Goal: Task Accomplishment & Management: Use online tool/utility

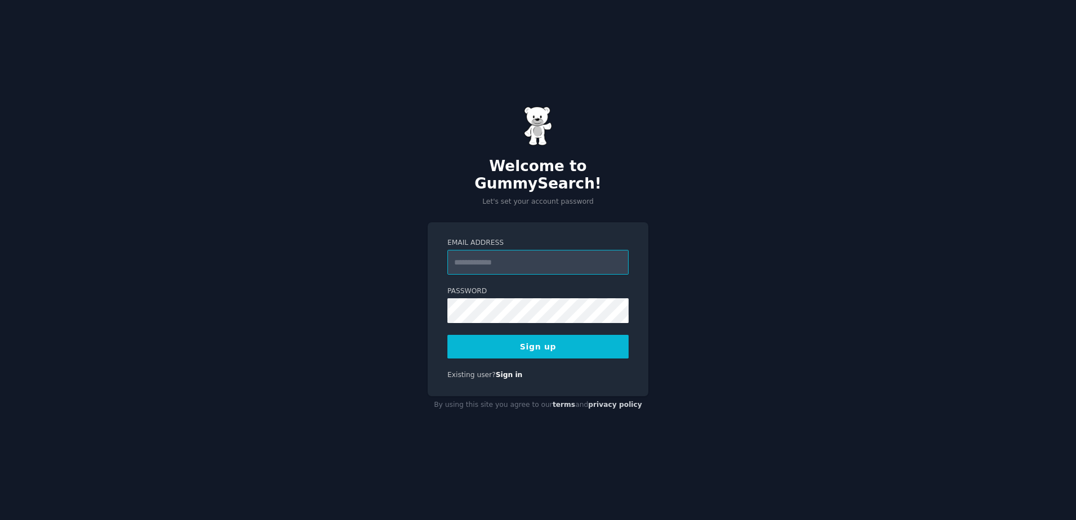
click at [509, 260] on input "Email Address" at bounding box center [537, 262] width 181 height 25
type input "**********"
click at [535, 338] on button "Sign up" at bounding box center [537, 347] width 181 height 24
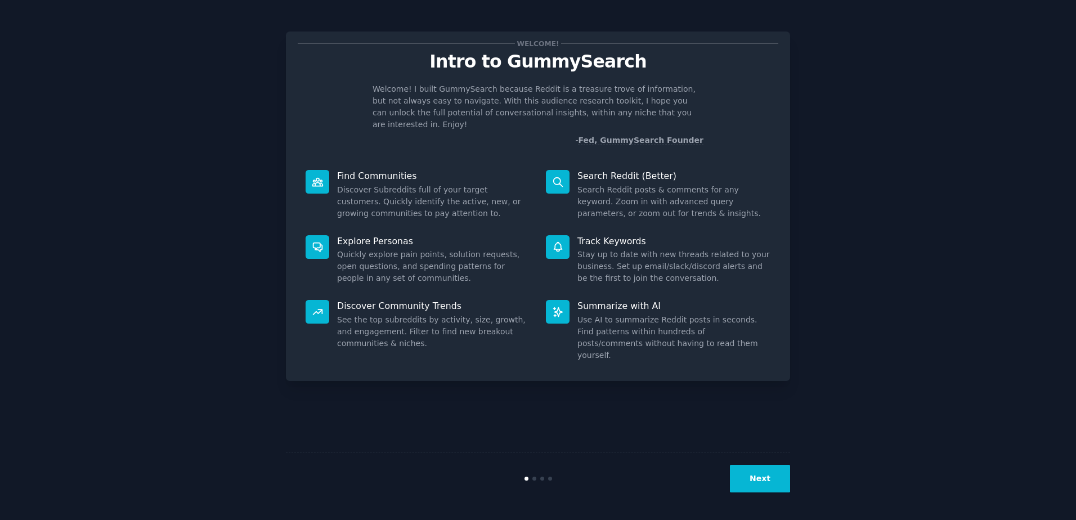
click at [768, 492] on button "Next" at bounding box center [760, 479] width 60 height 28
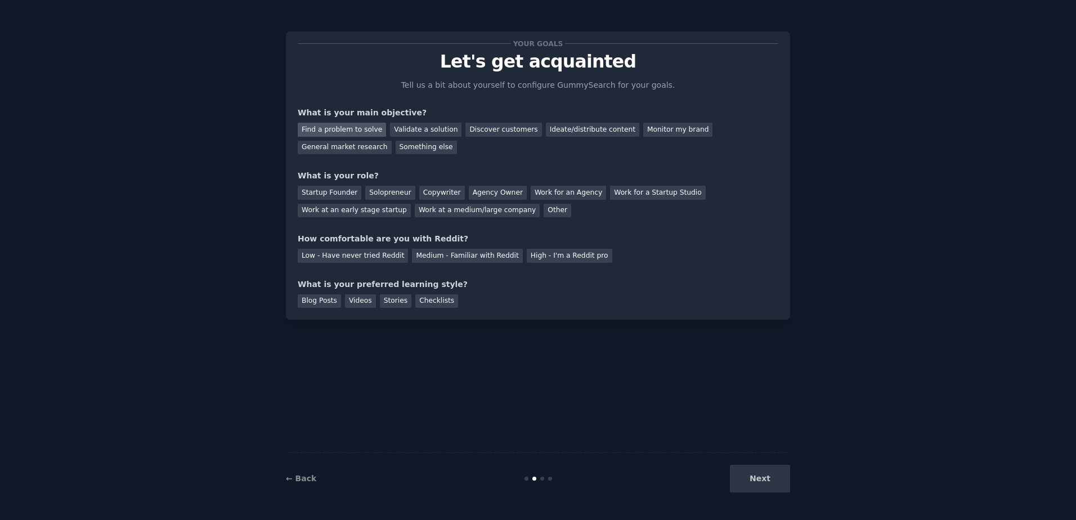
click at [346, 129] on div "Find a problem to solve" at bounding box center [342, 130] width 88 height 14
click at [319, 192] on div "Startup Founder" at bounding box center [330, 193] width 64 height 14
click at [386, 193] on div "Solopreneur" at bounding box center [390, 193] width 50 height 14
click at [355, 254] on div "Low - Have never tried Reddit" at bounding box center [353, 256] width 110 height 14
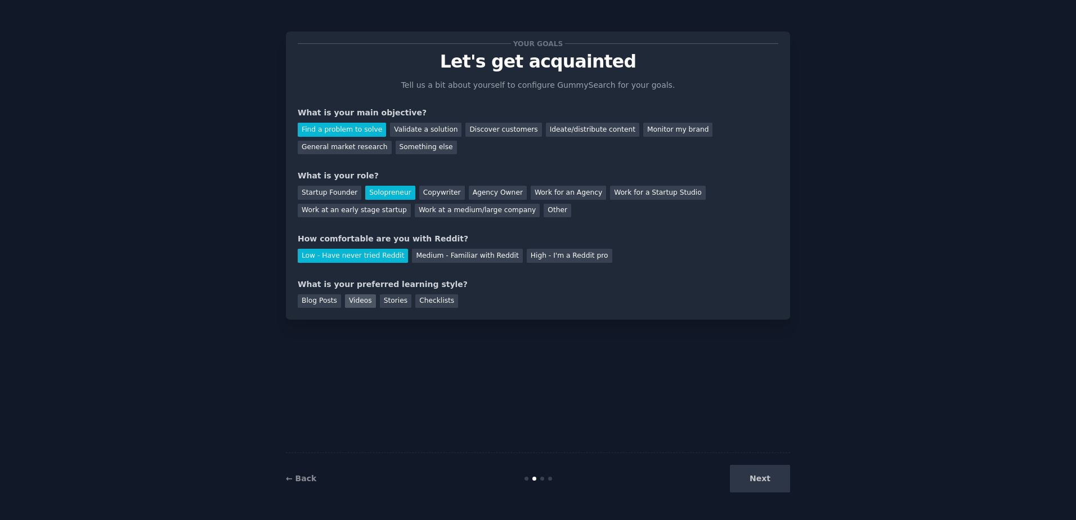
click at [353, 299] on div "Videos" at bounding box center [360, 301] width 31 height 14
click at [755, 478] on button "Next" at bounding box center [760, 479] width 60 height 28
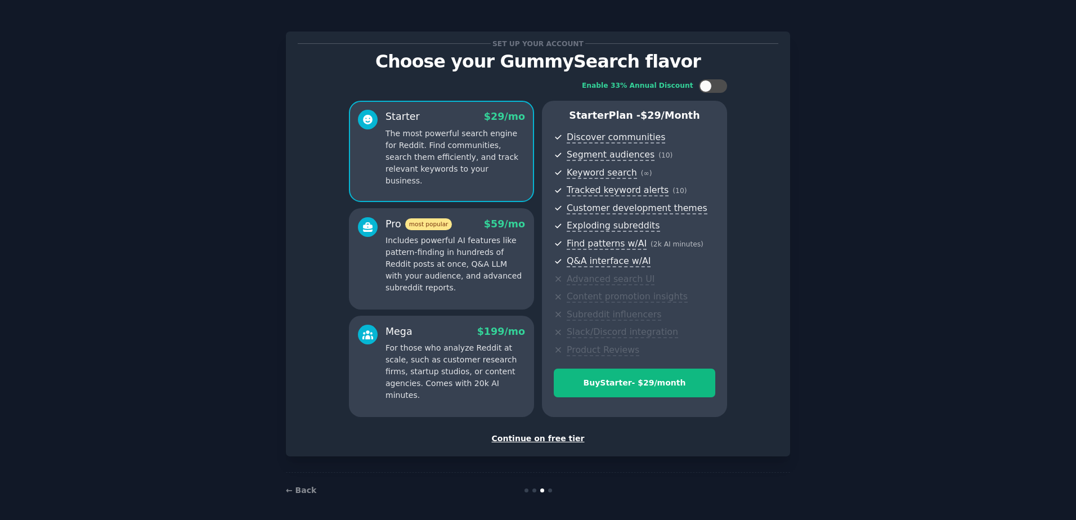
click at [561, 437] on div "Continue on free tier" at bounding box center [538, 439] width 481 height 12
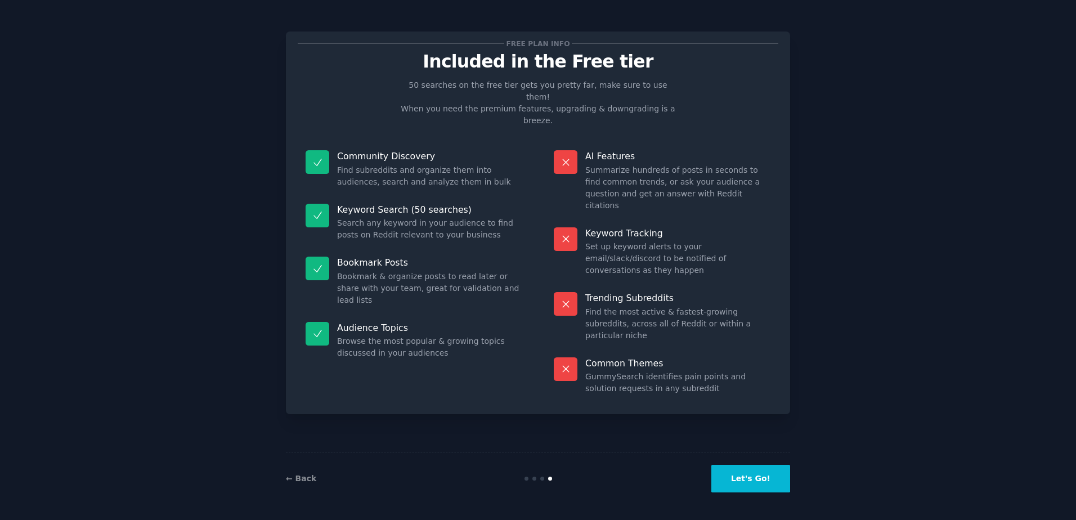
click at [746, 475] on button "Let's Go!" at bounding box center [750, 479] width 79 height 28
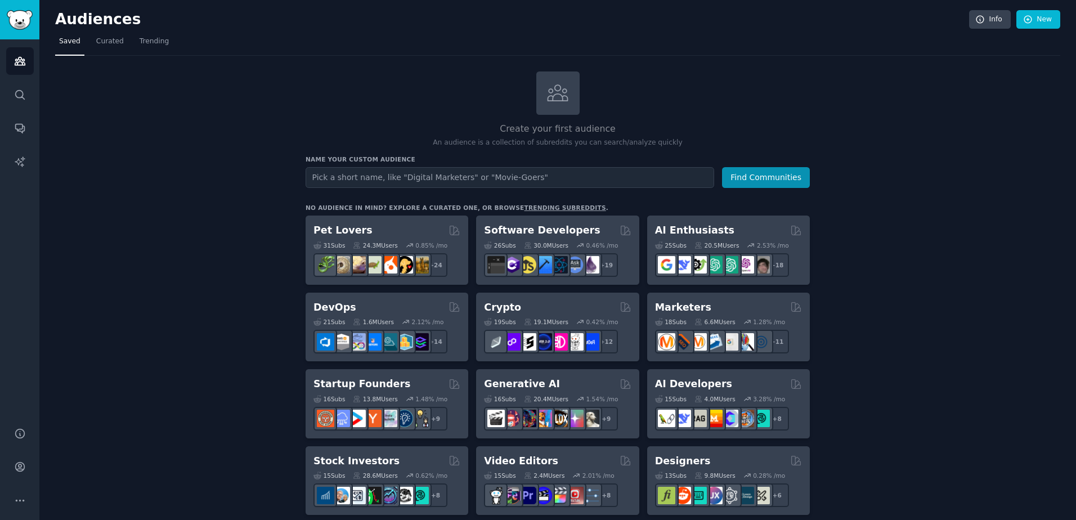
click at [513, 181] on input "text" at bounding box center [510, 177] width 409 height 21
type input "cybersecurity"
click at [722, 167] on button "Find Communities" at bounding box center [766, 177] width 88 height 21
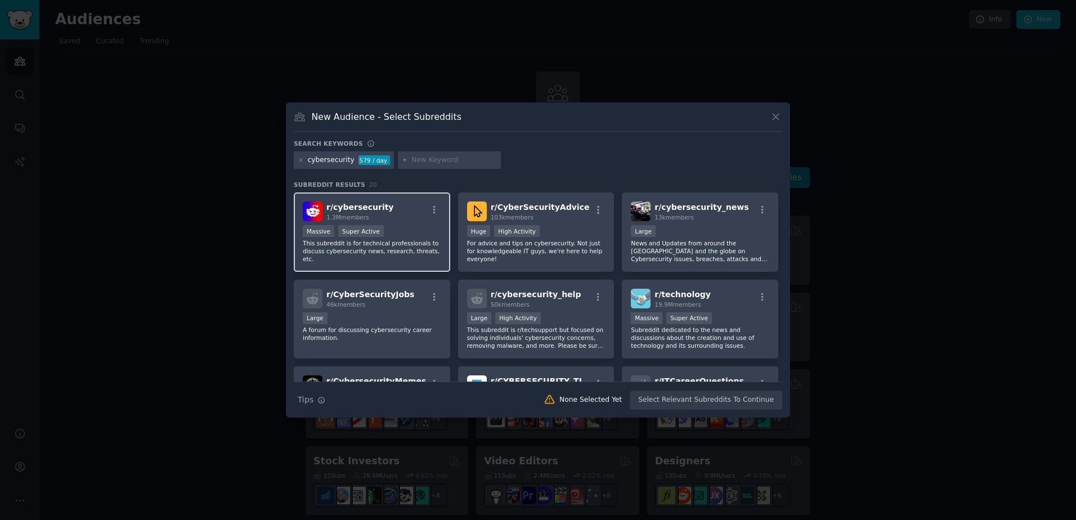
click at [409, 227] on div "Massive Super Active" at bounding box center [372, 232] width 138 height 14
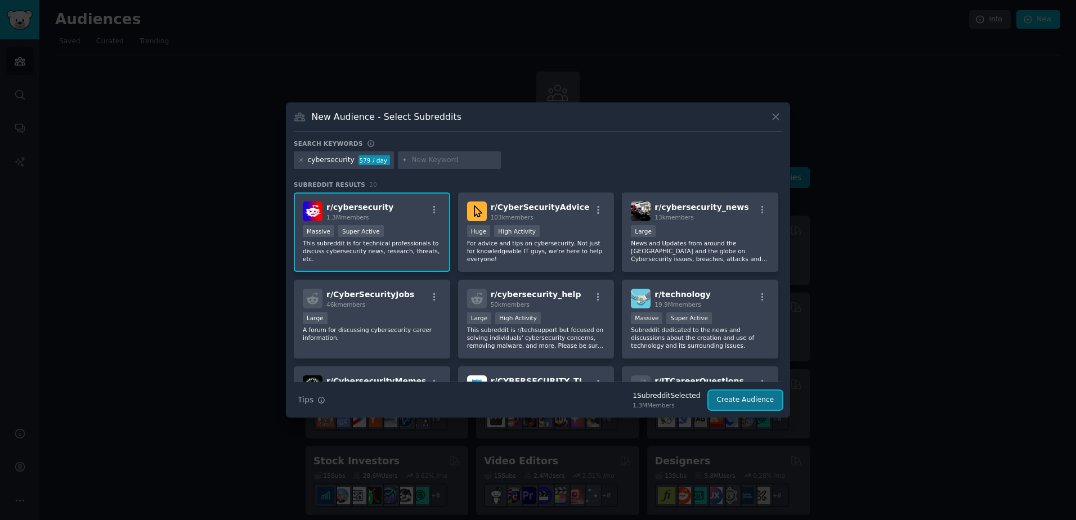
click at [742, 399] on button "Create Audience" at bounding box center [746, 400] width 74 height 19
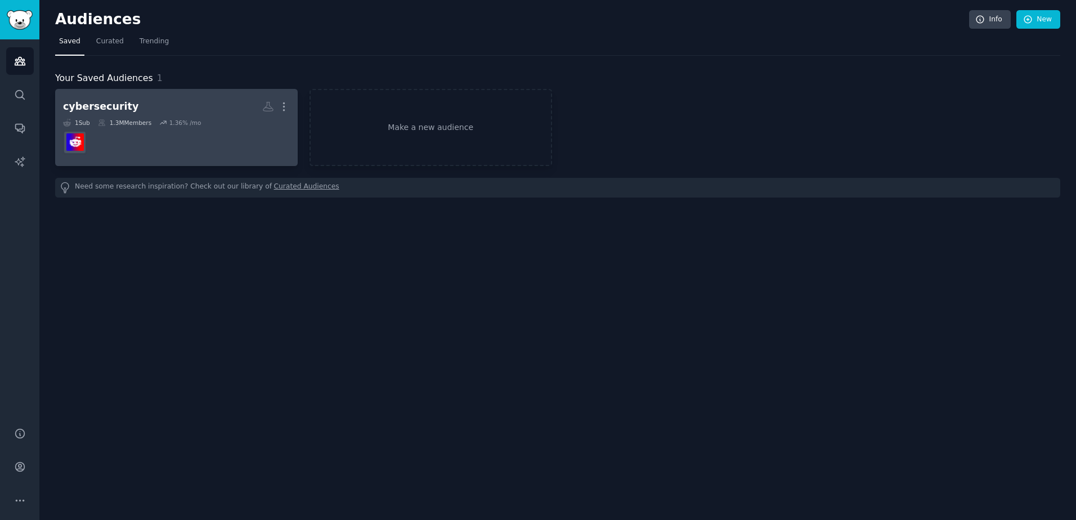
click at [228, 145] on dd at bounding box center [176, 143] width 227 height 32
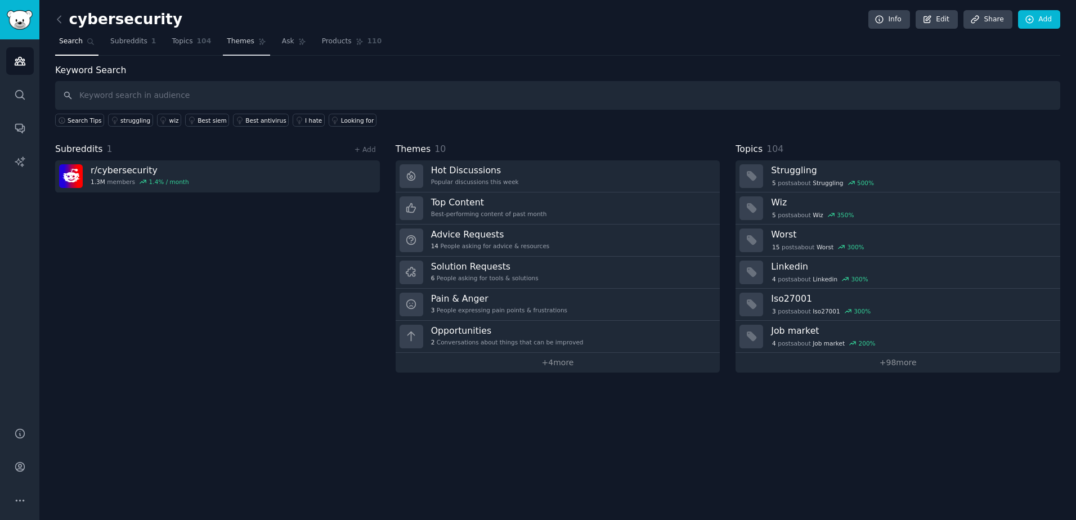
click at [227, 42] on span "Themes" at bounding box center [241, 42] width 28 height 10
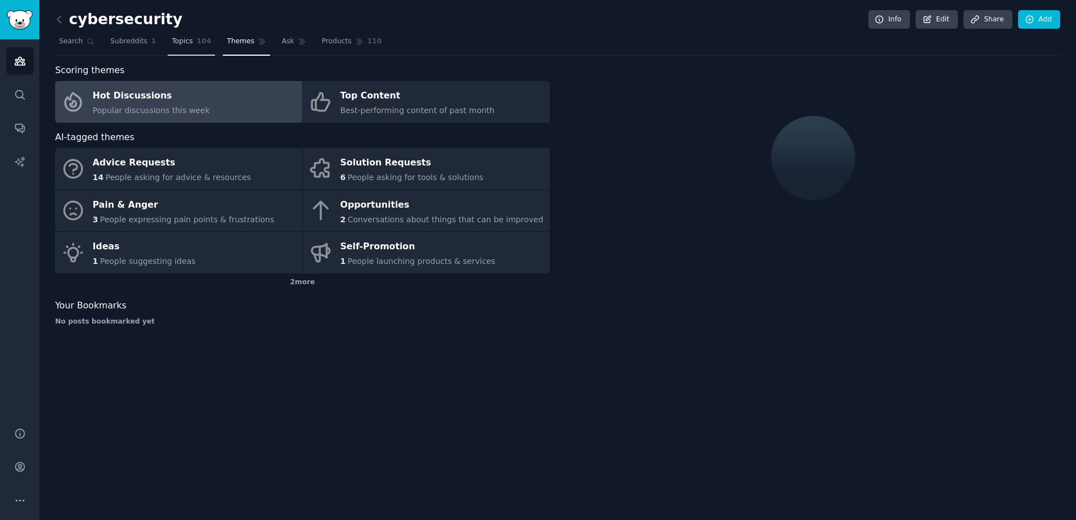
click at [179, 35] on link "Topics 104" at bounding box center [191, 44] width 47 height 23
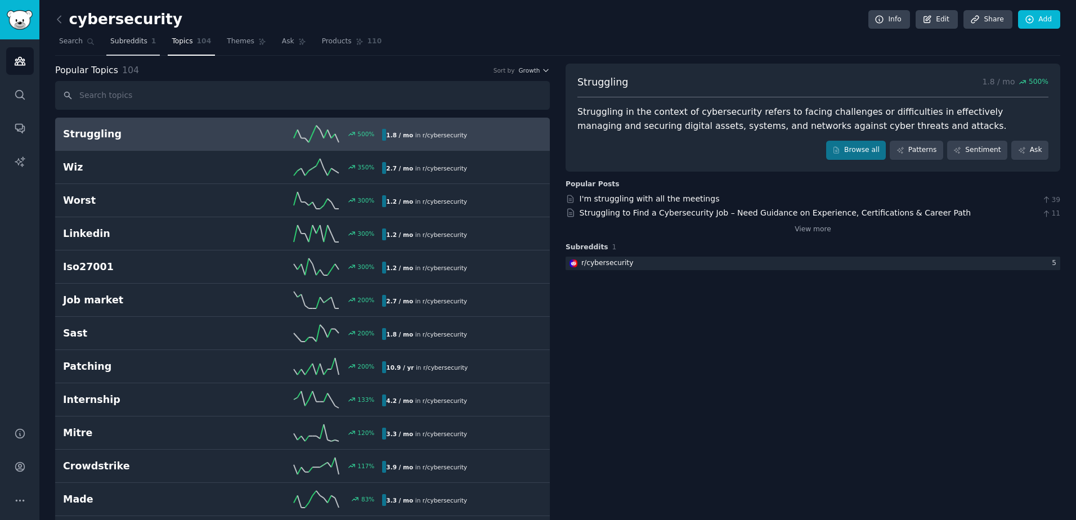
click at [122, 48] on link "Subreddits 1" at bounding box center [132, 44] width 53 height 23
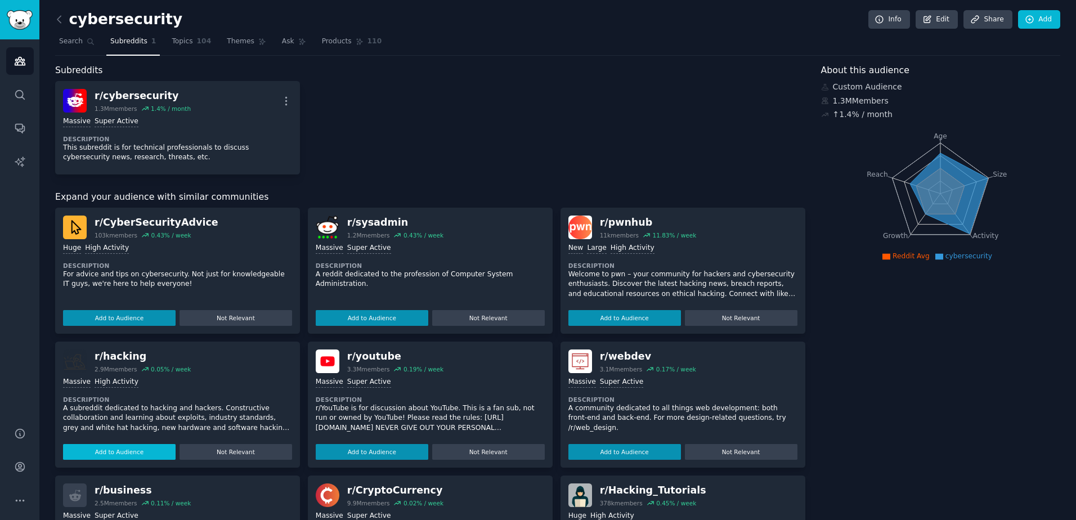
click at [130, 453] on button "Add to Audience" at bounding box center [119, 452] width 113 height 16
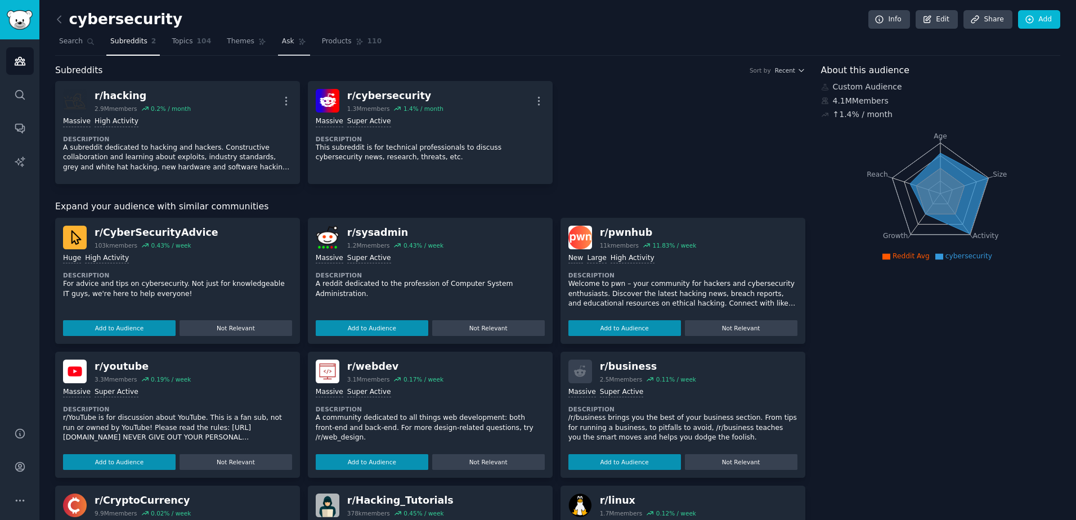
drag, startPoint x: 167, startPoint y: 42, endPoint x: 278, endPoint y: 51, distance: 111.2
click at [172, 42] on span "Topics" at bounding box center [182, 42] width 21 height 10
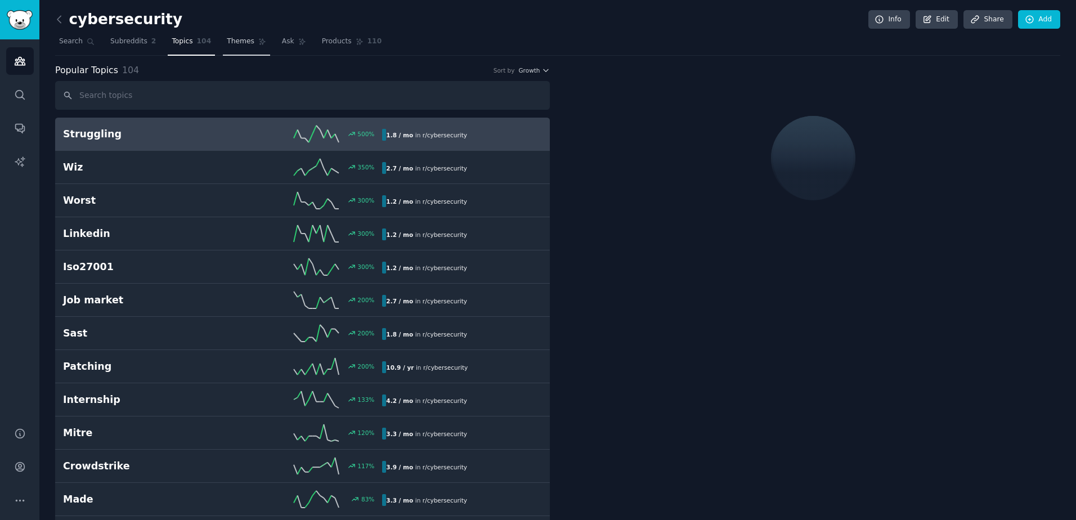
click at [241, 43] on link "Themes" at bounding box center [246, 44] width 47 height 23
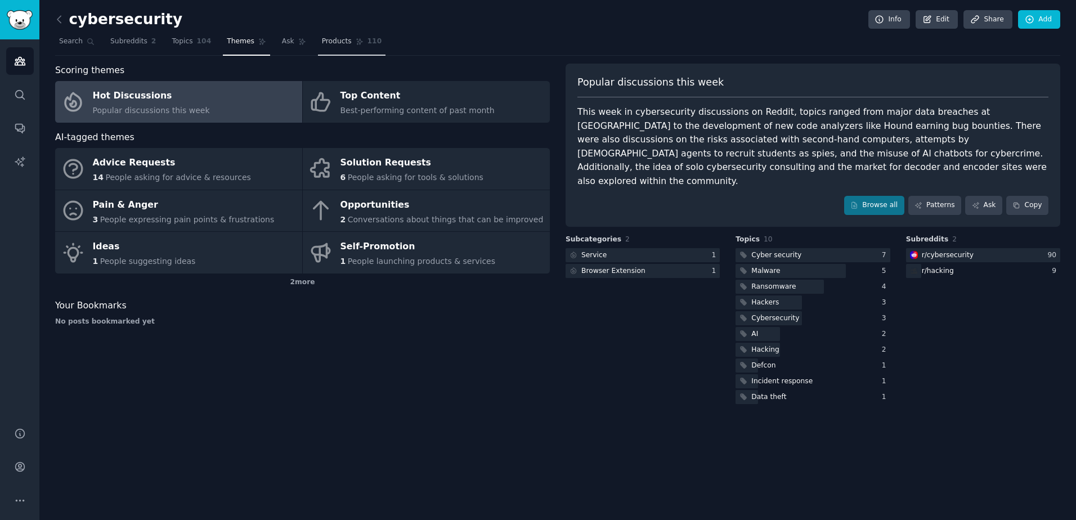
click at [324, 46] on span "Products" at bounding box center [337, 42] width 30 height 10
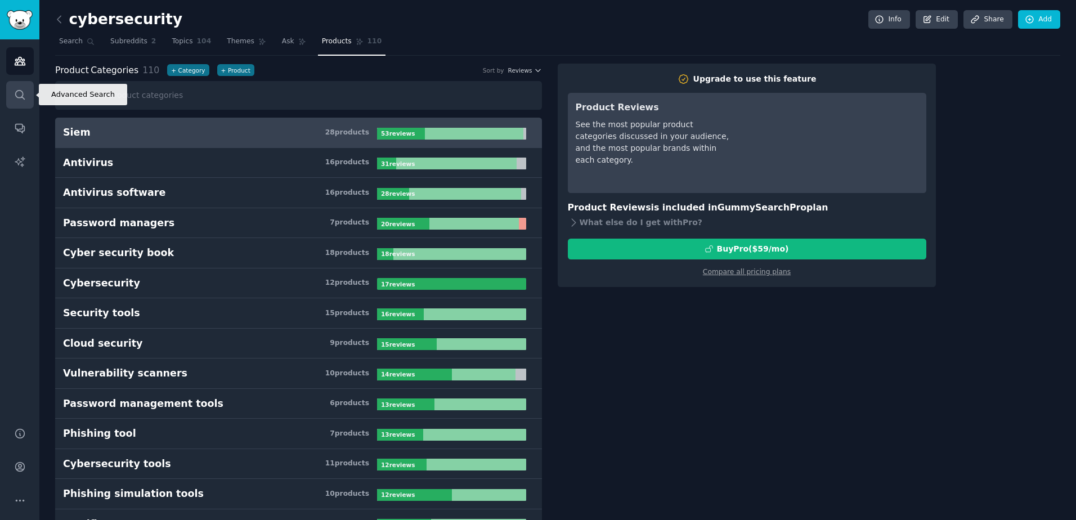
click at [19, 101] on link "Search" at bounding box center [20, 95] width 28 height 28
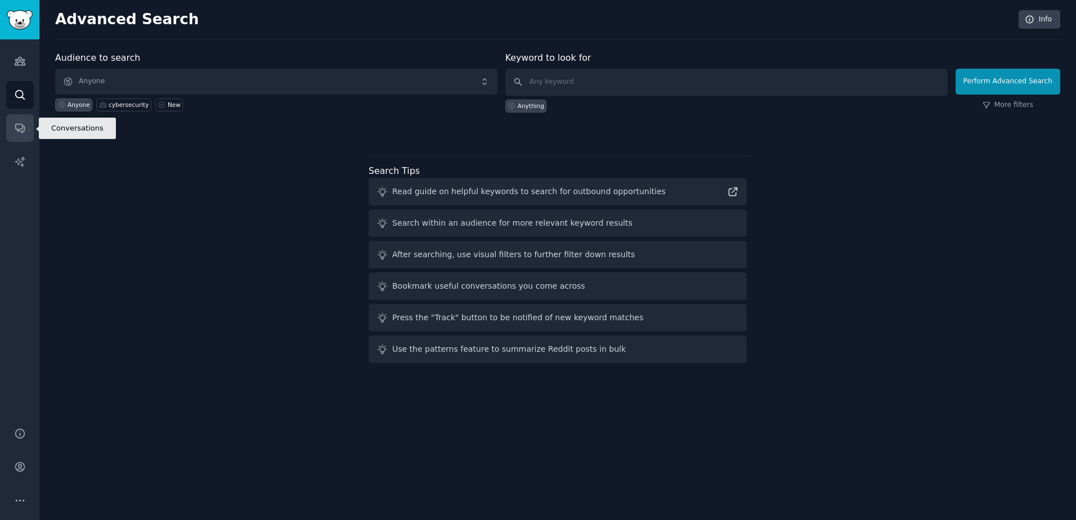
click at [19, 129] on icon "Sidebar" at bounding box center [19, 128] width 9 height 9
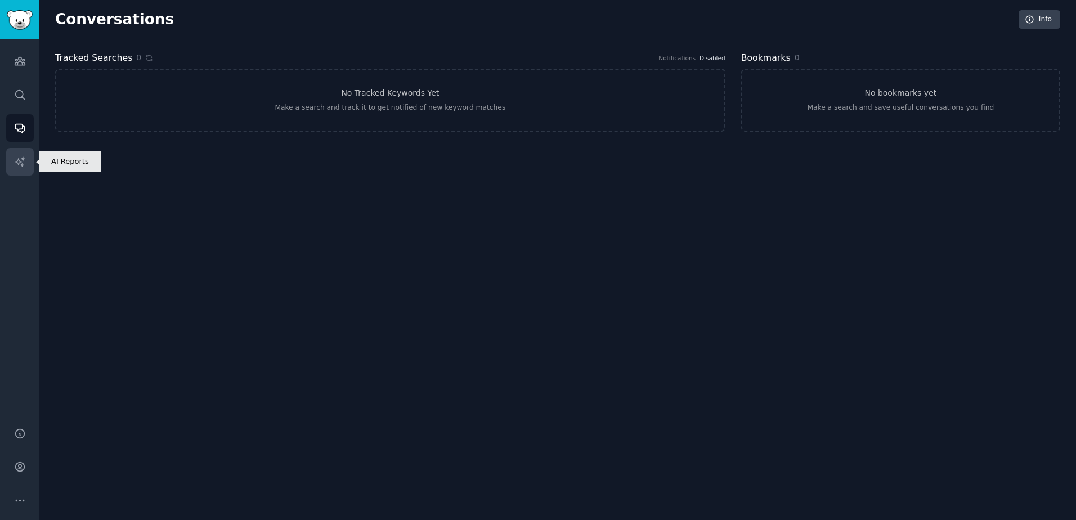
click at [16, 166] on icon "Sidebar" at bounding box center [20, 162] width 12 height 12
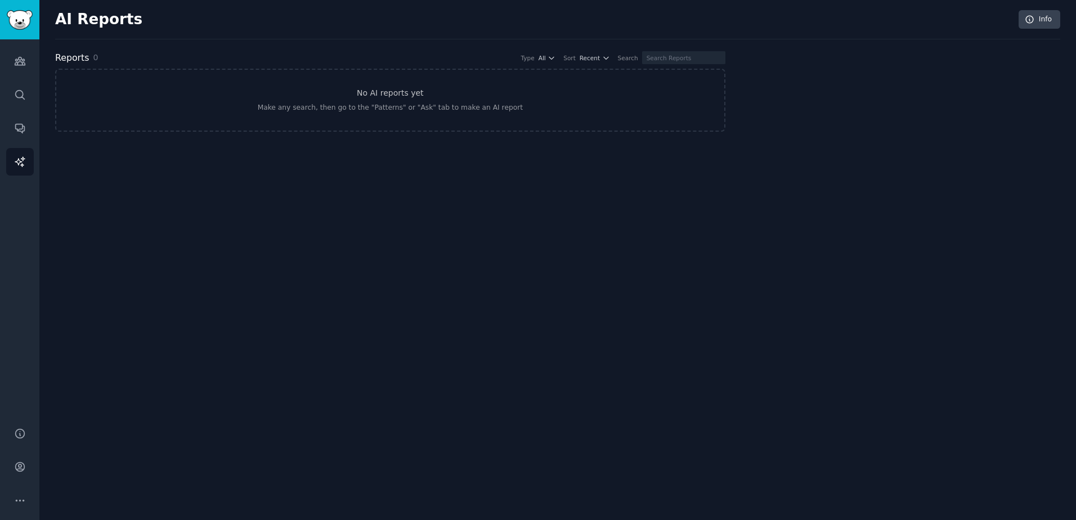
click at [19, 76] on div "Audiences Search Conversations AI Reports" at bounding box center [19, 226] width 39 height 374
click at [20, 67] on link "Audiences" at bounding box center [20, 61] width 28 height 28
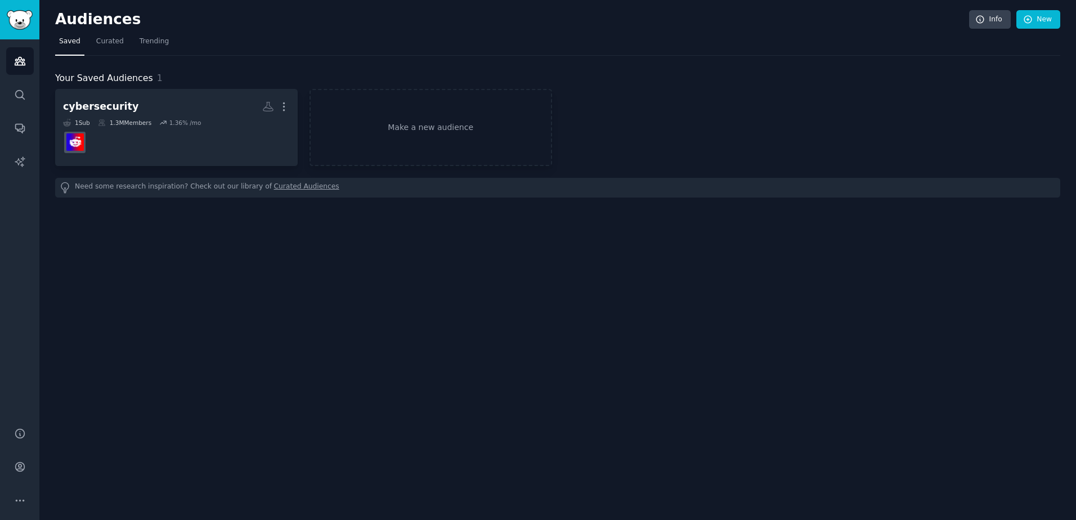
click at [84, 40] on nav "Saved Curated Trending" at bounding box center [557, 44] width 1005 height 23
click at [156, 43] on span "Trending" at bounding box center [154, 42] width 29 height 10
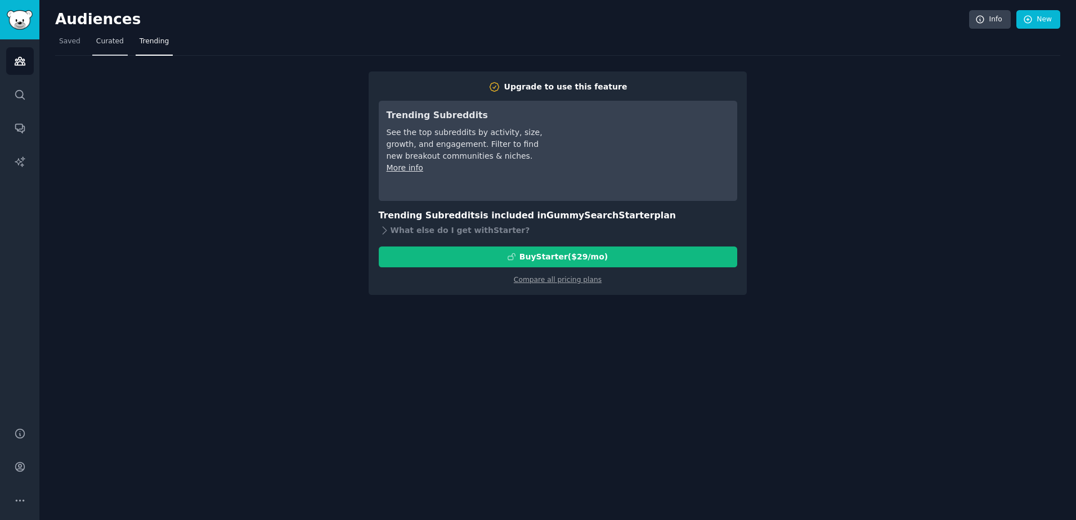
click at [112, 39] on span "Curated" at bounding box center [110, 42] width 28 height 10
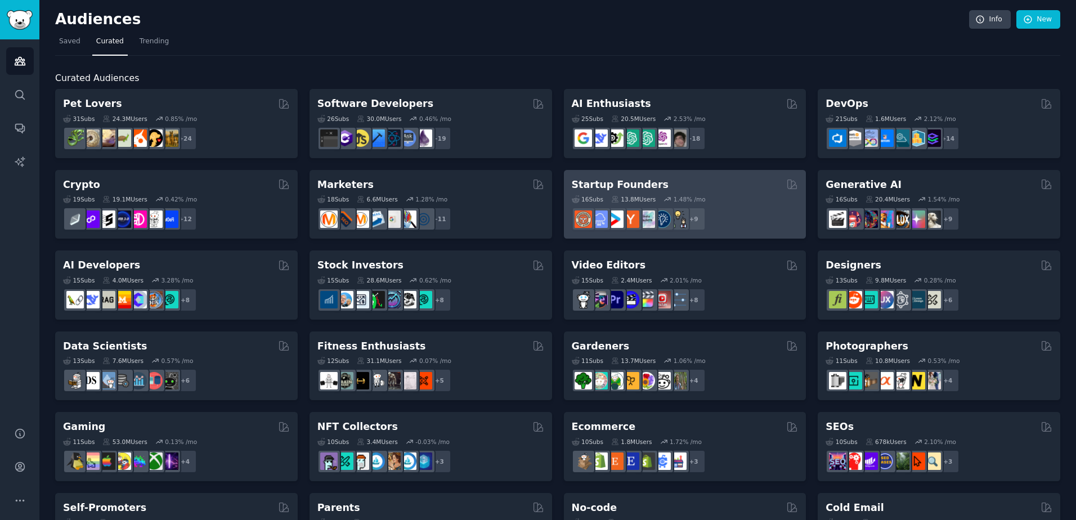
click at [726, 190] on div "Startup Founders" at bounding box center [685, 185] width 227 height 14
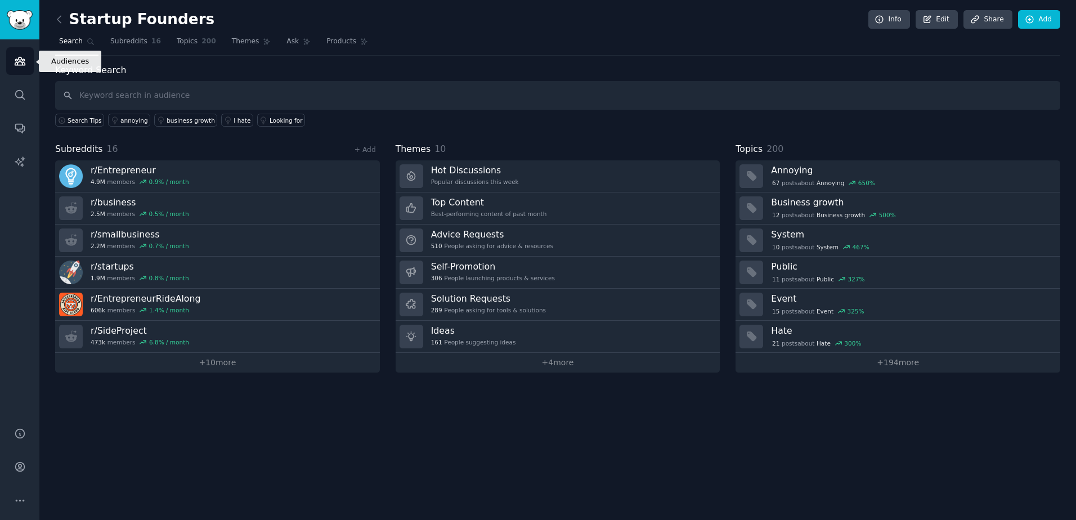
click at [22, 59] on icon "Sidebar" at bounding box center [20, 61] width 12 height 12
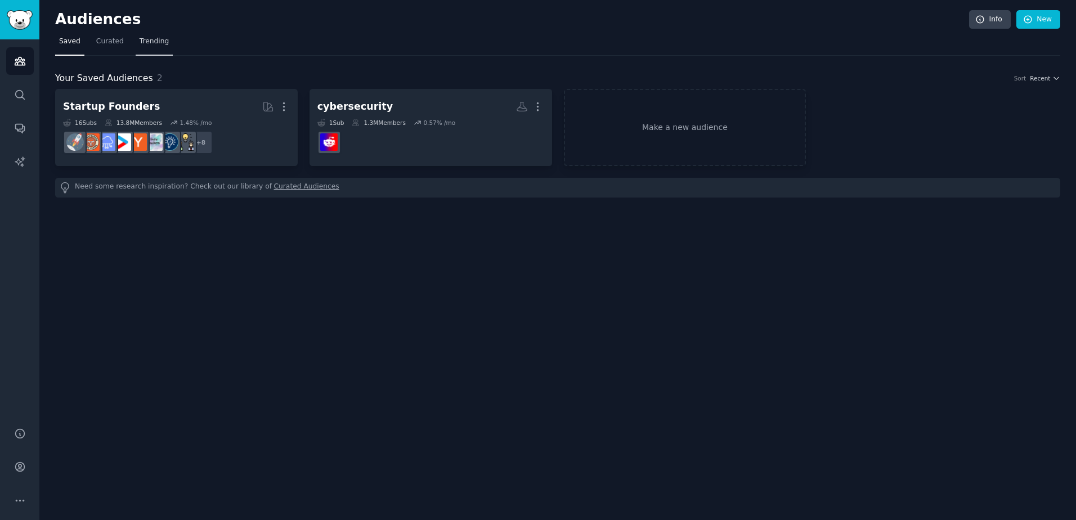
click at [151, 45] on span "Trending" at bounding box center [154, 42] width 29 height 10
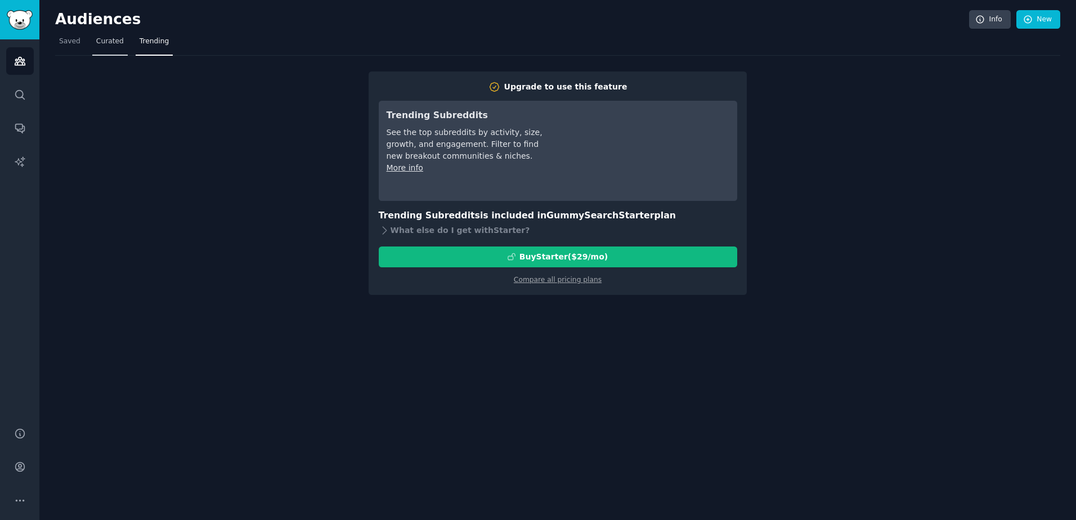
click at [103, 43] on span "Curated" at bounding box center [110, 42] width 28 height 10
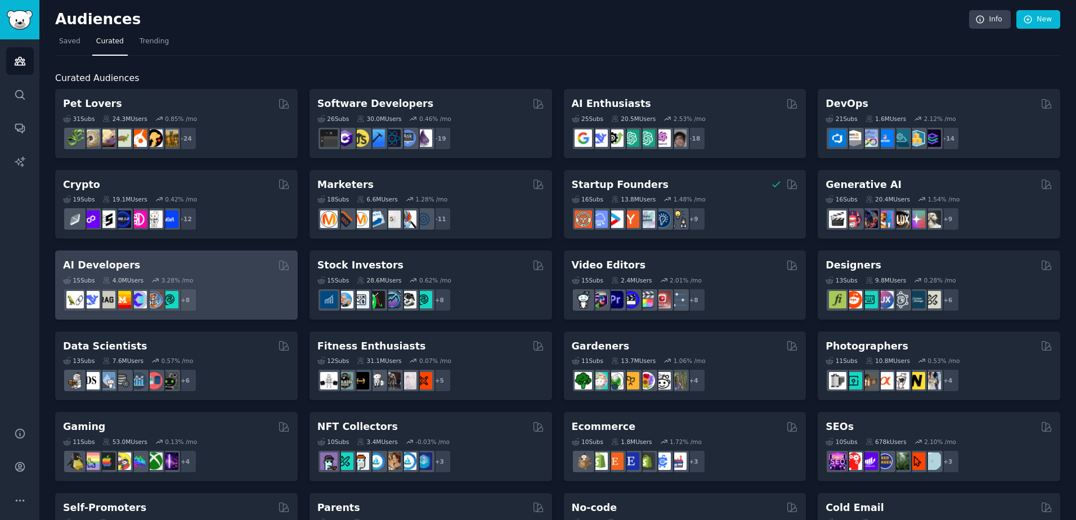
click at [236, 265] on div "AI Developers" at bounding box center [176, 265] width 227 height 14
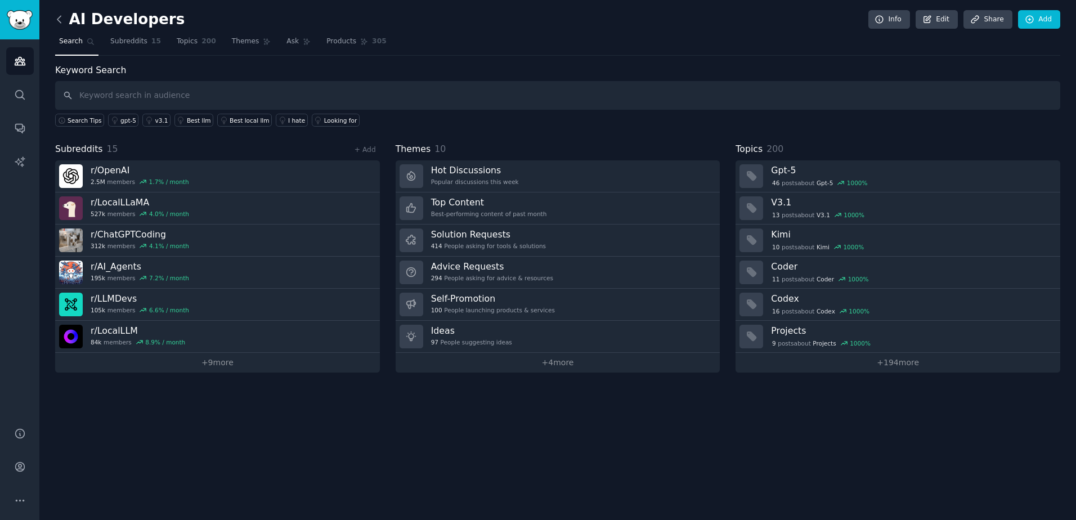
click at [57, 19] on icon at bounding box center [58, 19] width 3 height 7
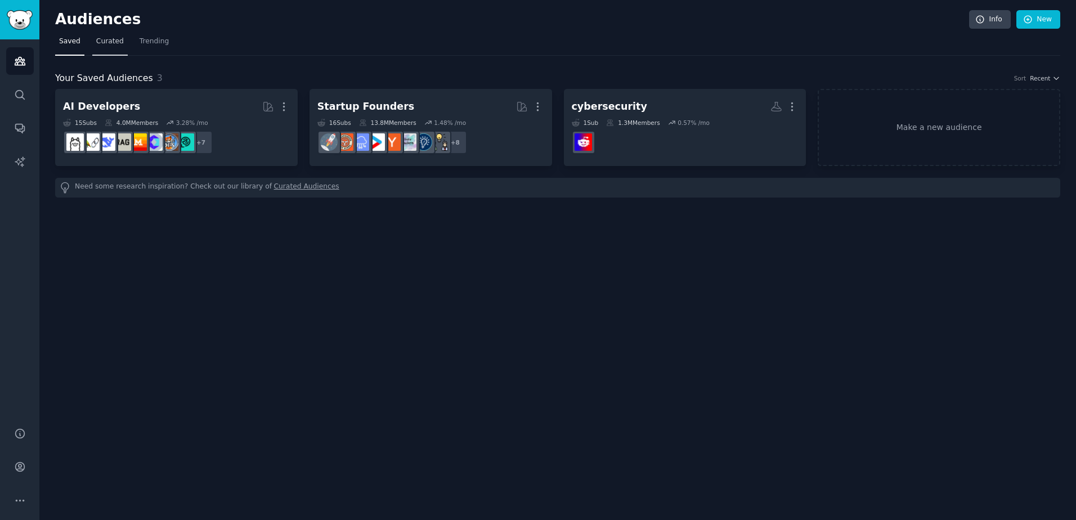
click at [106, 41] on span "Curated" at bounding box center [110, 42] width 28 height 10
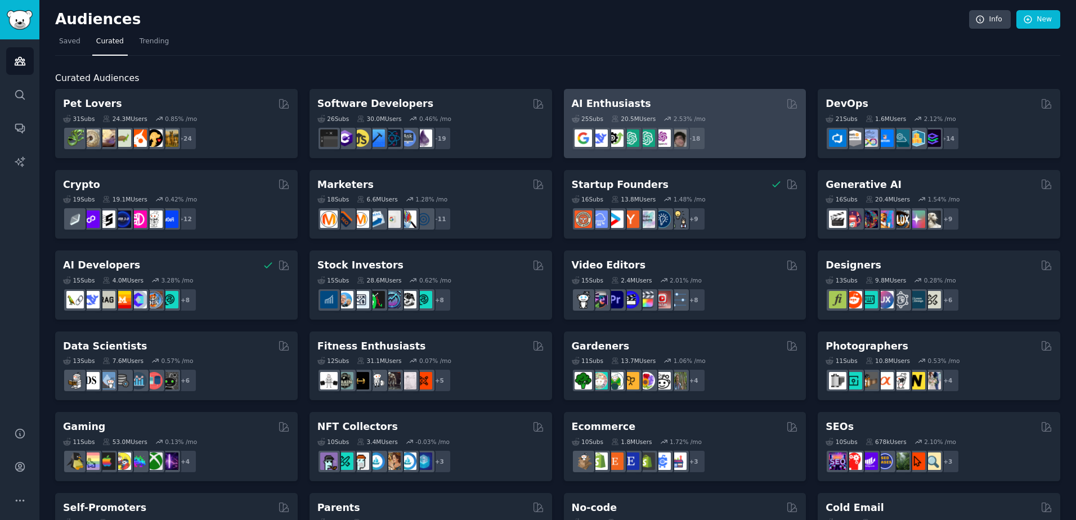
click at [706, 105] on div "AI Enthusiasts" at bounding box center [685, 104] width 227 height 14
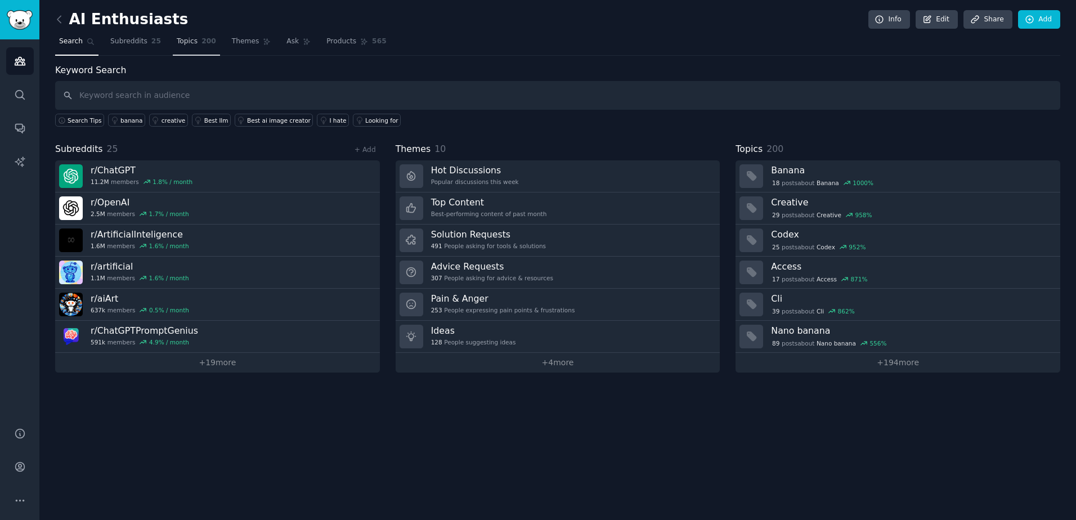
click at [173, 46] on link "Topics 200" at bounding box center [196, 44] width 47 height 23
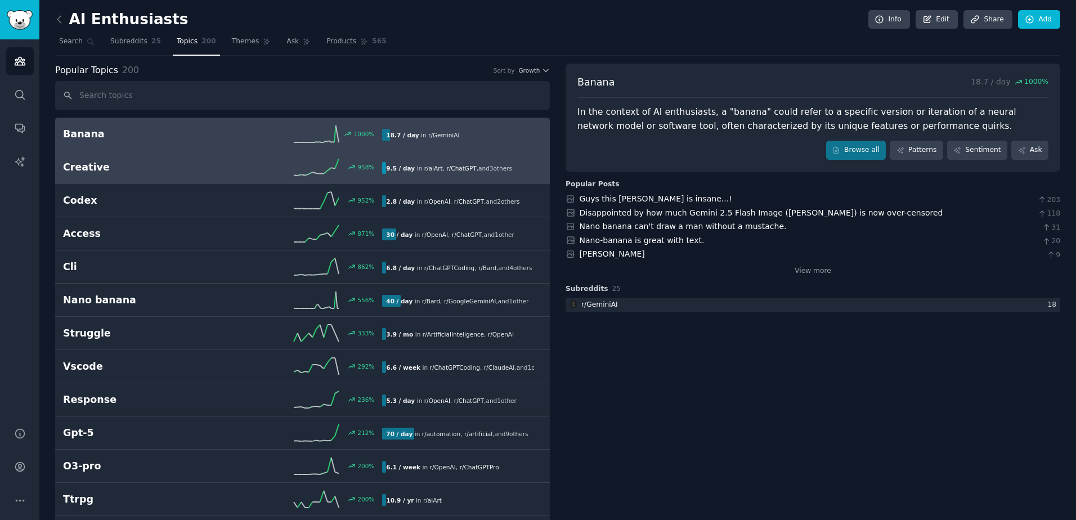
click at [184, 165] on h2 "Creative" at bounding box center [143, 167] width 160 height 14
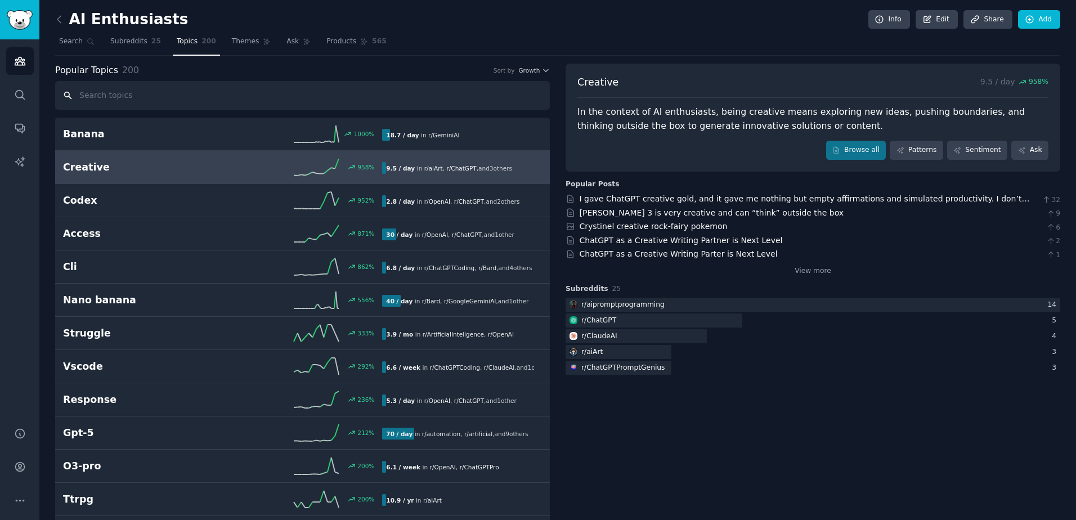
click at [205, 92] on input "text" at bounding box center [302, 95] width 495 height 29
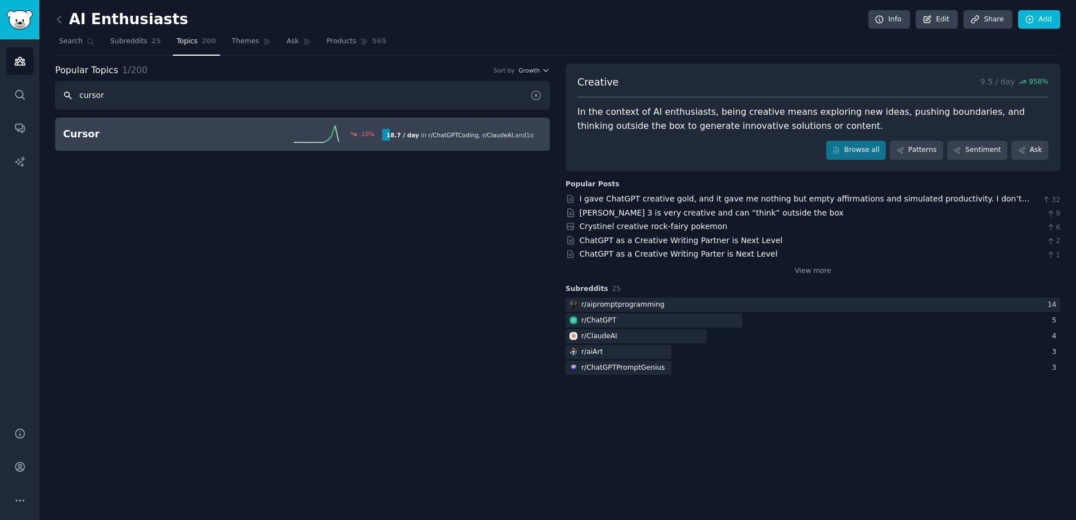
type input "cursor"
click at [150, 136] on h2 "Cursor" at bounding box center [143, 134] width 160 height 14
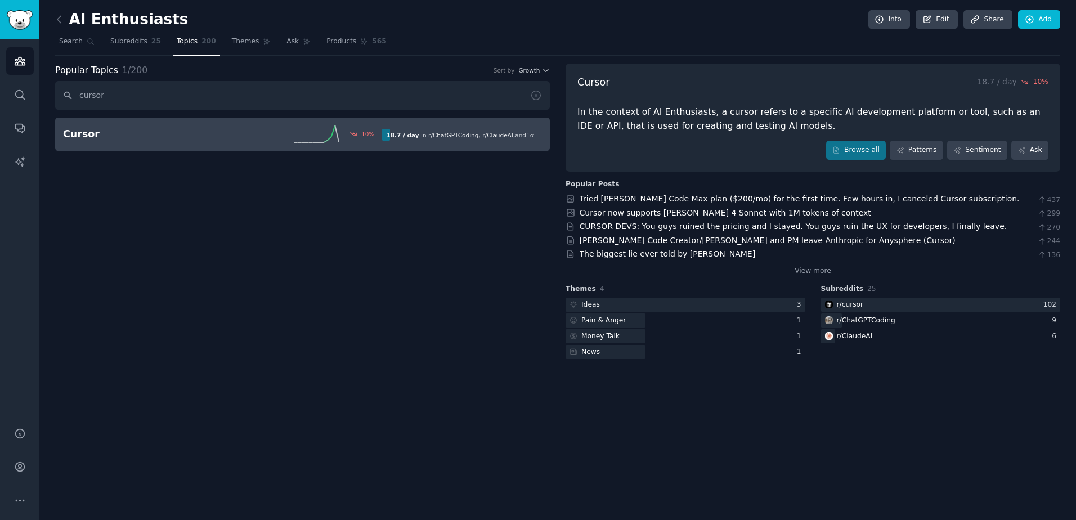
click at [710, 227] on link "CURSOR DEVS: You guys ruined the pricing and I stayed. You guys ruin the UX for…" at bounding box center [794, 226] width 428 height 9
click at [670, 308] on div at bounding box center [686, 305] width 240 height 14
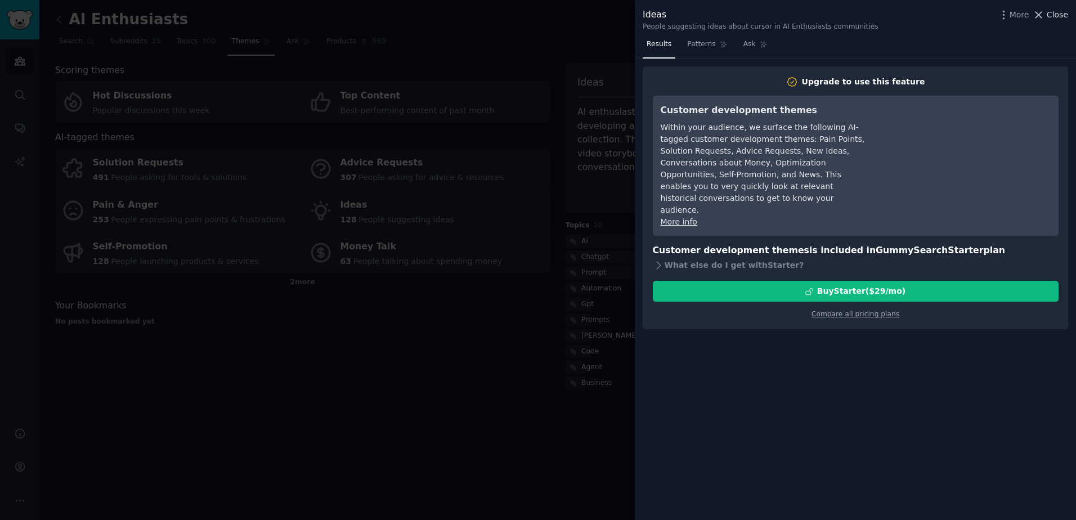
click at [1054, 12] on span "Close" at bounding box center [1057, 15] width 21 height 12
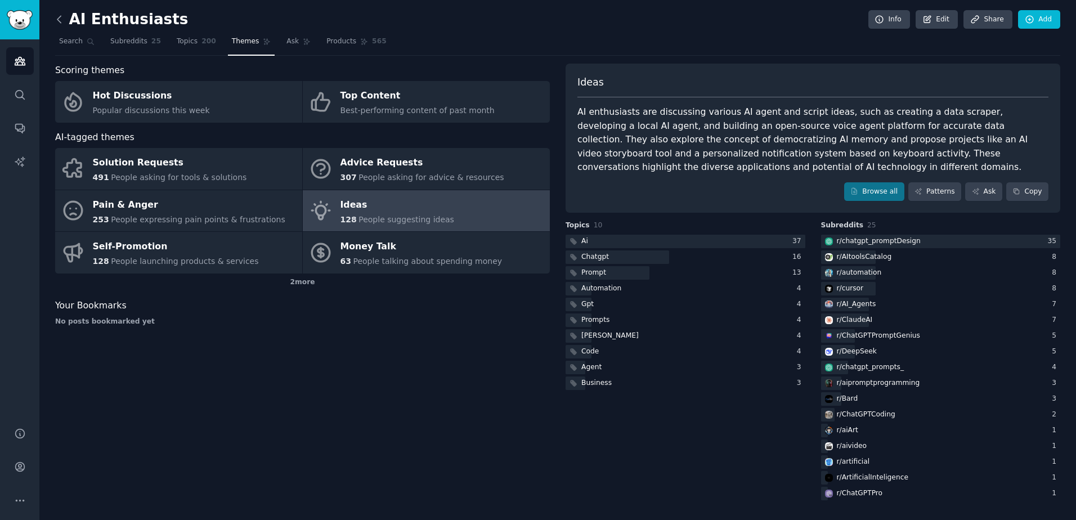
click at [56, 25] on icon at bounding box center [59, 20] width 12 height 12
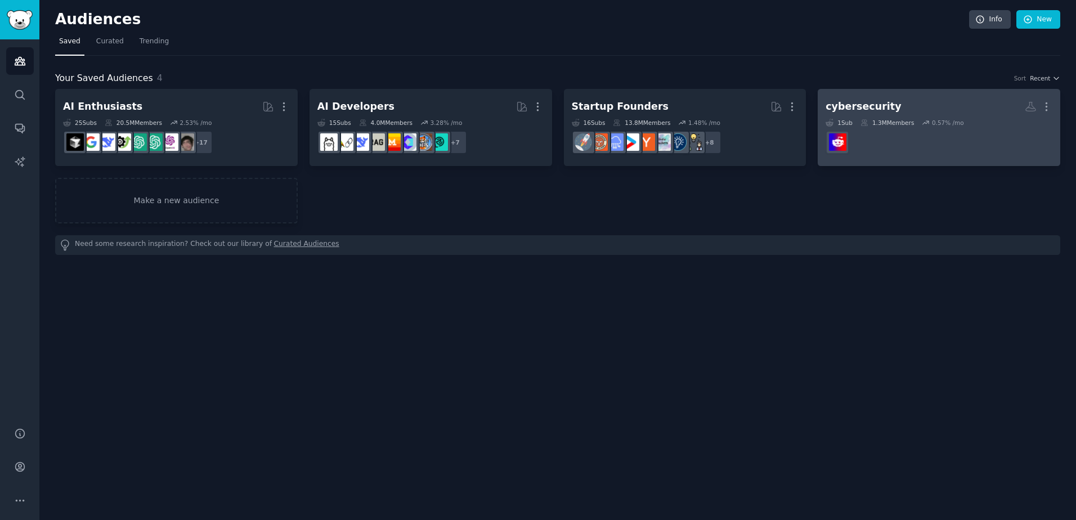
click at [886, 99] on h2 "cybersecurity More" at bounding box center [939, 107] width 227 height 20
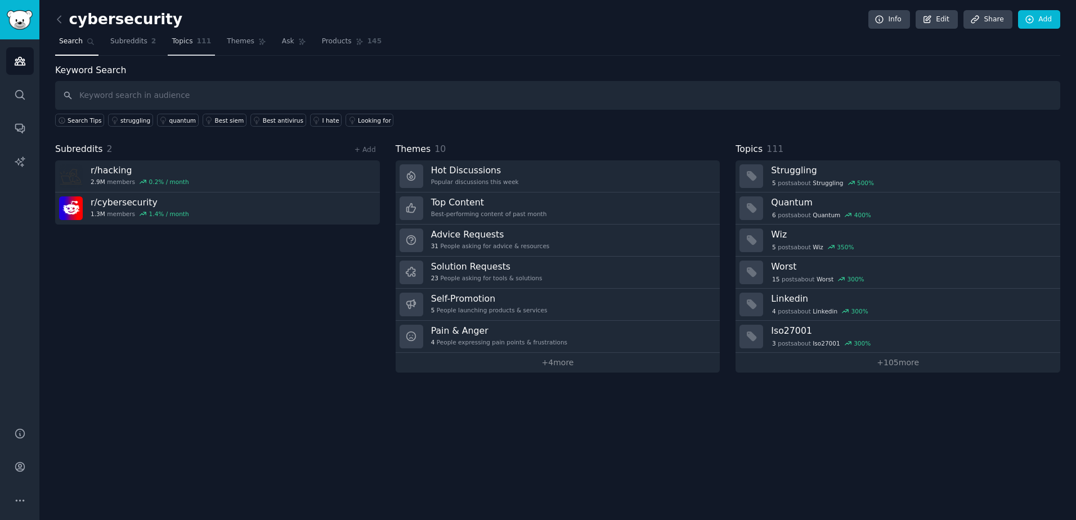
click at [179, 44] on span "Topics" at bounding box center [182, 42] width 21 height 10
